Goal: Navigation & Orientation: Find specific page/section

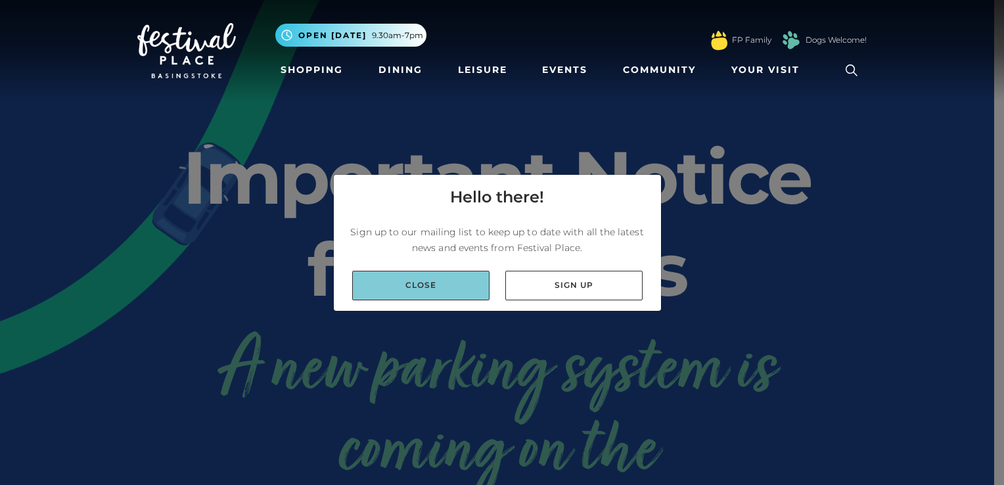
click at [459, 289] on link "Close" at bounding box center [420, 286] width 137 height 30
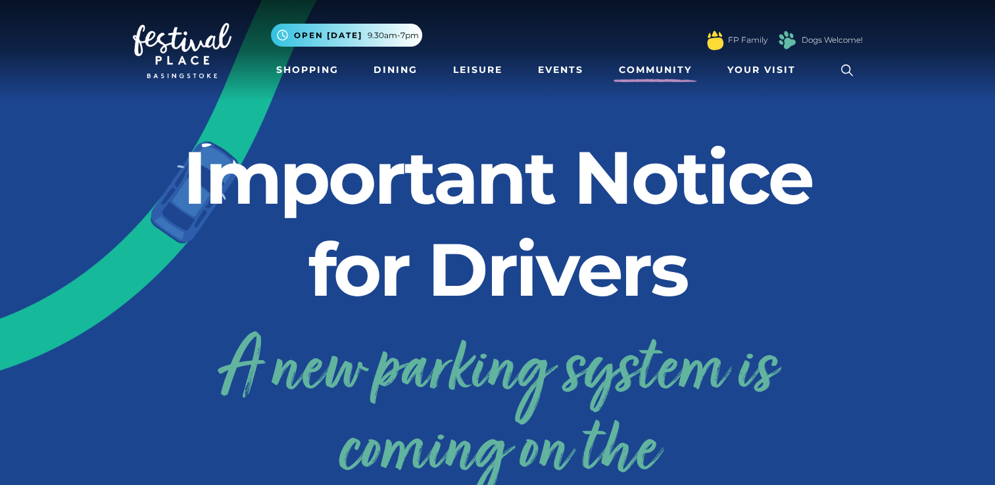
click at [632, 67] on link "Community" at bounding box center [654, 70] width 83 height 24
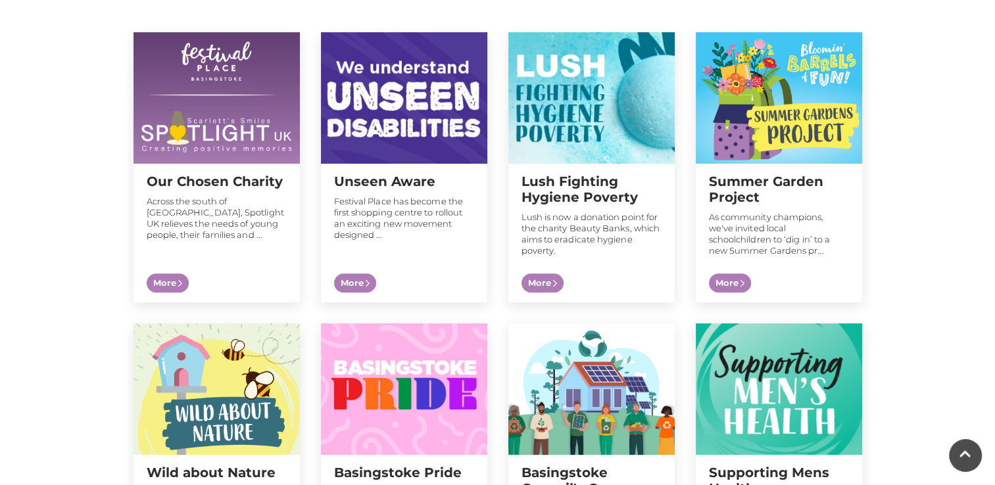
scroll to position [467, 0]
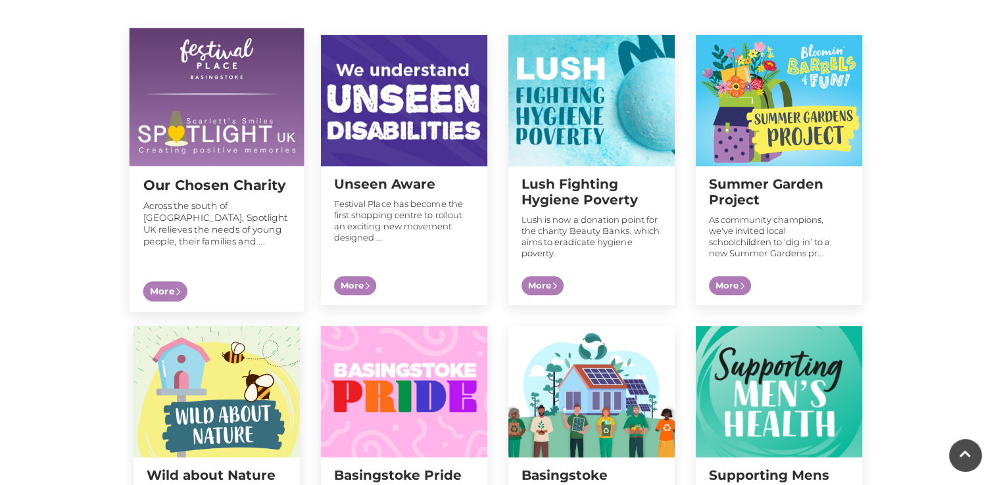
click at [211, 172] on div "Our Chosen Charity Across the south of [GEOGRAPHIC_DATA], Spotlight UK relieves…" at bounding box center [216, 230] width 175 height 129
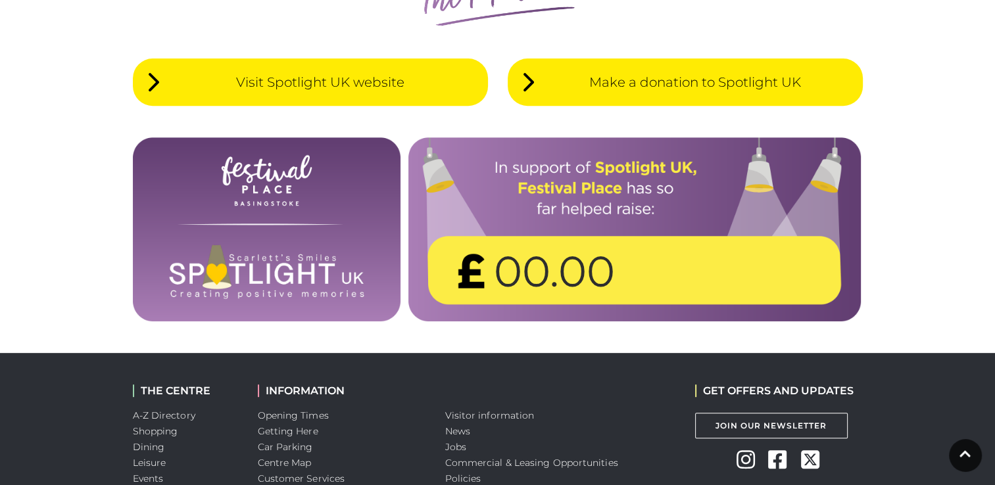
scroll to position [536, 0]
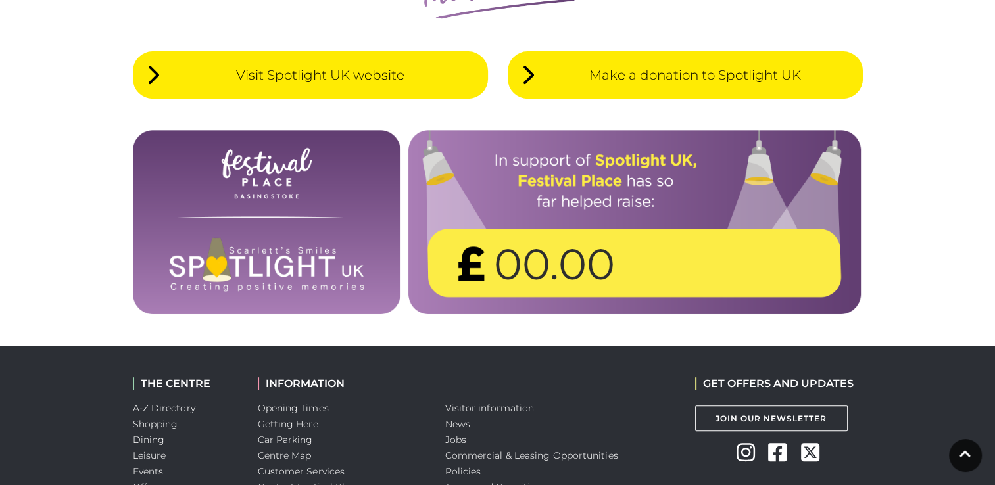
click at [582, 273] on span "00.00" at bounding box center [554, 264] width 121 height 64
click at [660, 65] on span "Make a donation to Spotlight UK" at bounding box center [694, 75] width 309 height 20
click at [302, 450] on link "Centre Map" at bounding box center [285, 456] width 54 height 12
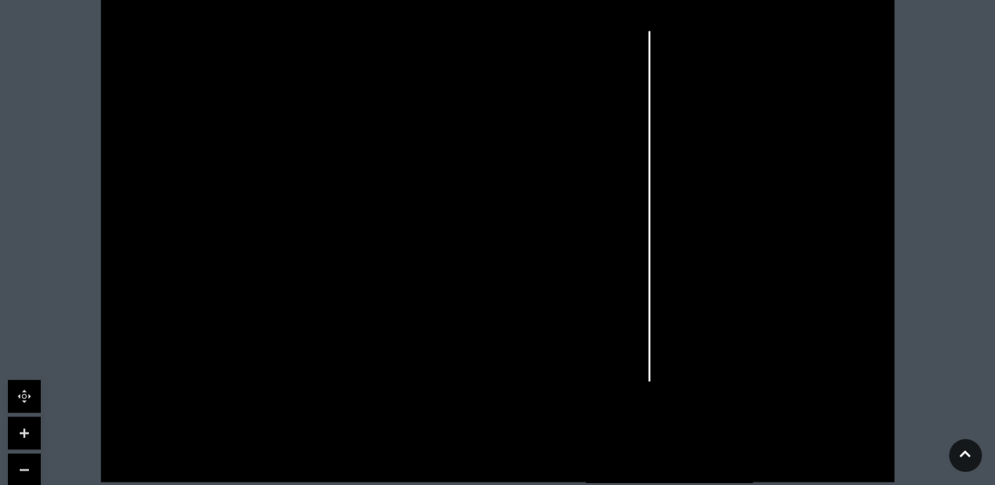
scroll to position [450, 0]
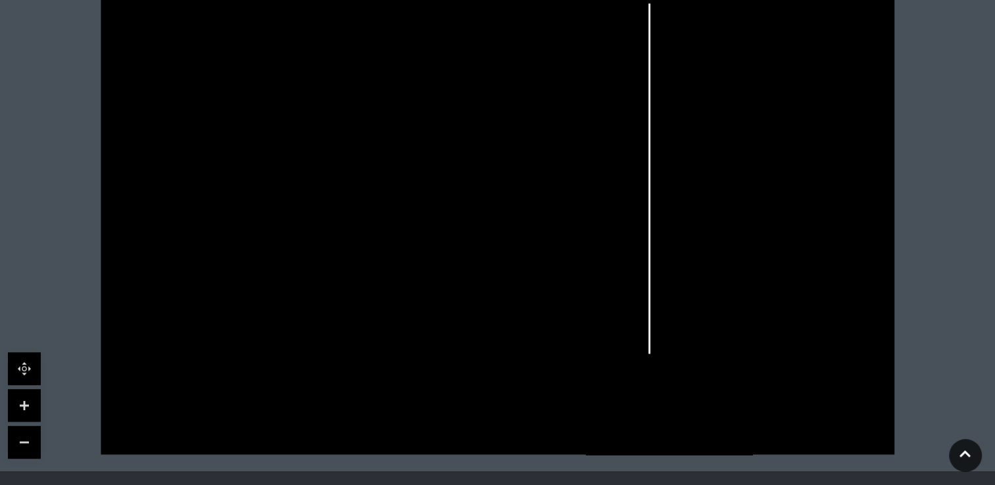
click at [786, 225] on icon at bounding box center [769, 183] width 128 height 243
click at [814, 183] on polygon at bounding box center [815, 184] width 2 height 3
click at [26, 396] on link at bounding box center [24, 405] width 33 height 33
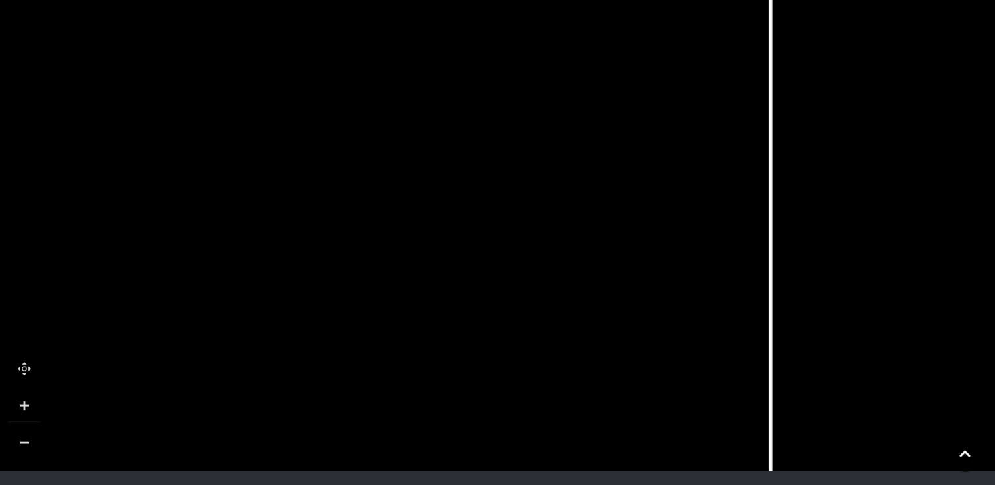
click at [26, 396] on link at bounding box center [24, 405] width 33 height 33
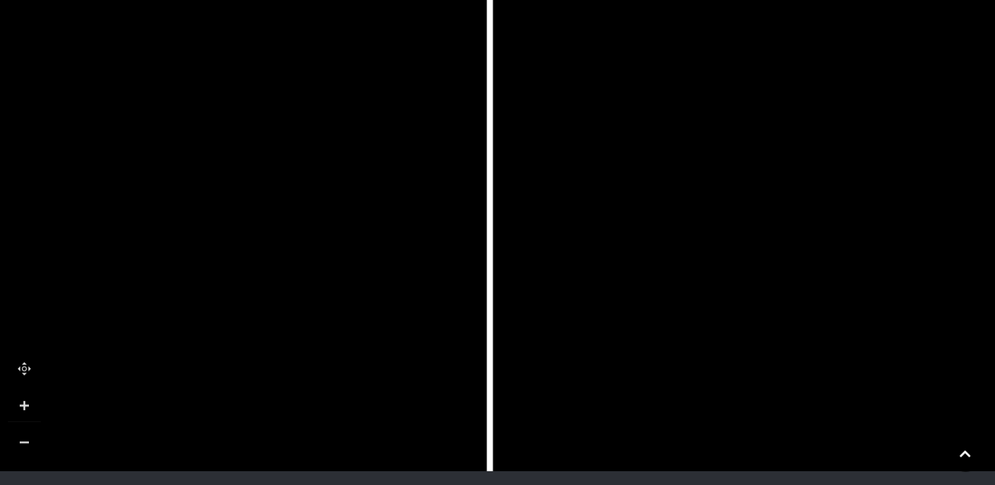
drag, startPoint x: 552, startPoint y: 327, endPoint x: 0, endPoint y: 377, distance: 554.4
click at [0, 379] on html "Skip to Navigation Skip to Content Toggle navigation .st5{fill:none;stroke:#FFF…" at bounding box center [497, 153] width 995 height 1207
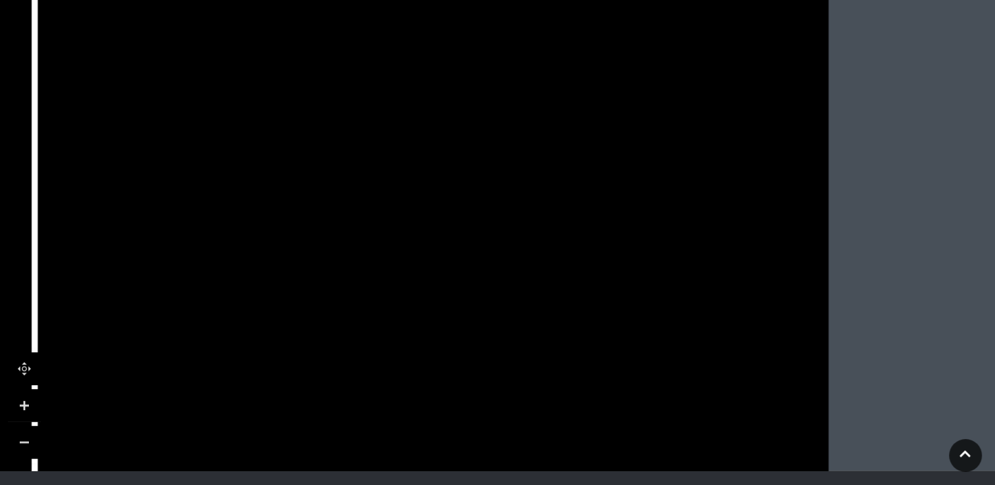
drag, startPoint x: 531, startPoint y: 342, endPoint x: 26, endPoint y: 279, distance: 508.7
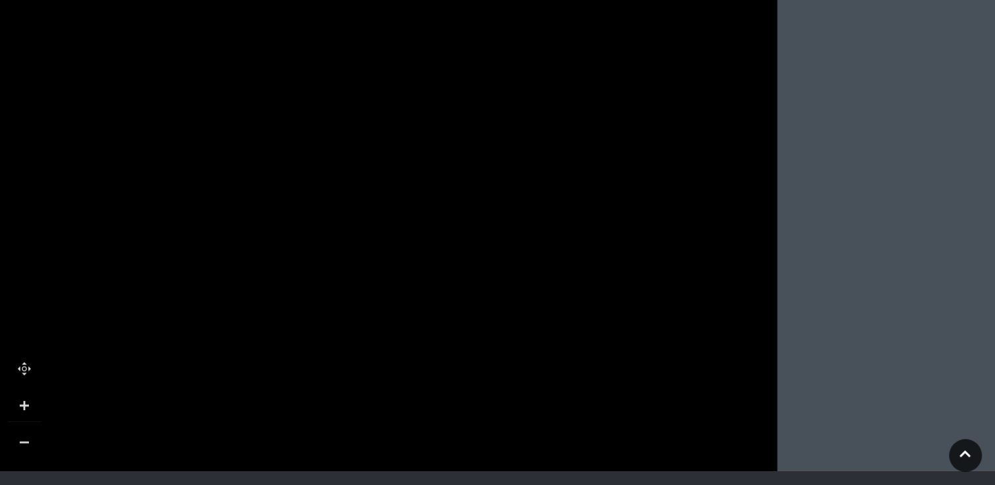
drag, startPoint x: 450, startPoint y: 261, endPoint x: 447, endPoint y: 293, distance: 32.3
